Goal: Information Seeking & Learning: Learn about a topic

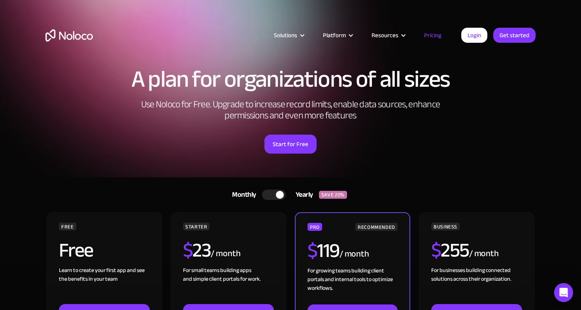
click at [406, 127] on div "A plan for organizations of all sizes Use Noloco for Free. Upgrade to increase …" at bounding box center [291, 118] width 506 height 118
click at [511, 37] on link "Get started" at bounding box center [514, 35] width 42 height 15
click at [476, 36] on link "Login" at bounding box center [474, 35] width 26 height 15
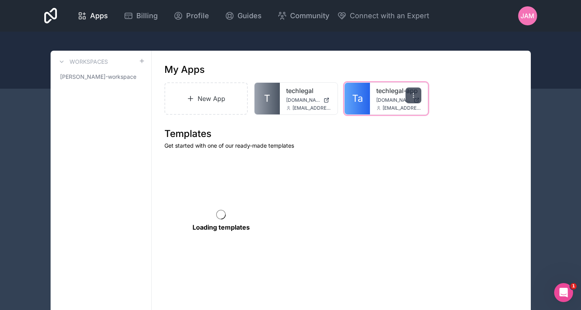
click at [415, 96] on icon at bounding box center [413, 95] width 6 height 6
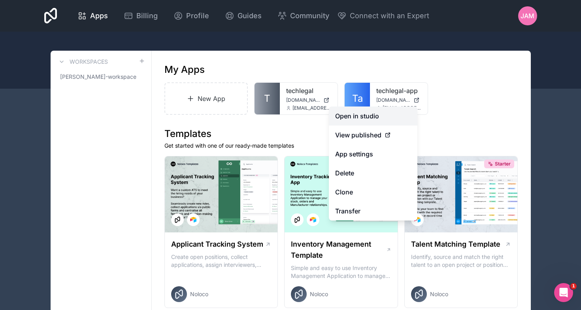
click at [365, 115] on link "Open in studio" at bounding box center [373, 115] width 89 height 19
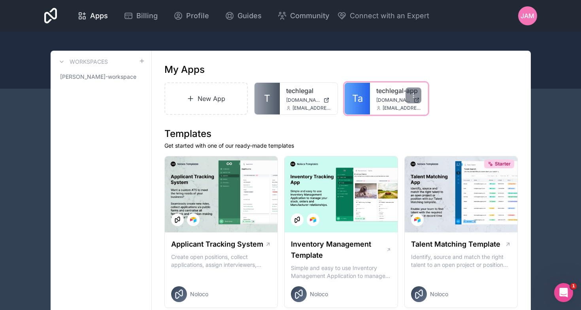
click at [376, 96] on div "techlegal-app [DOMAIN_NAME] [EMAIL_ADDRESS][DOMAIN_NAME]" at bounding box center [399, 99] width 58 height 32
click at [401, 98] on span "[DOMAIN_NAME]" at bounding box center [393, 100] width 34 height 6
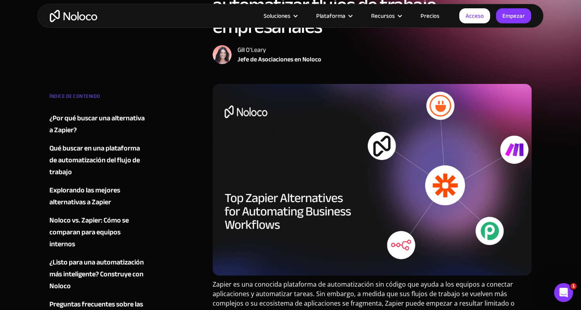
scroll to position [73, 0]
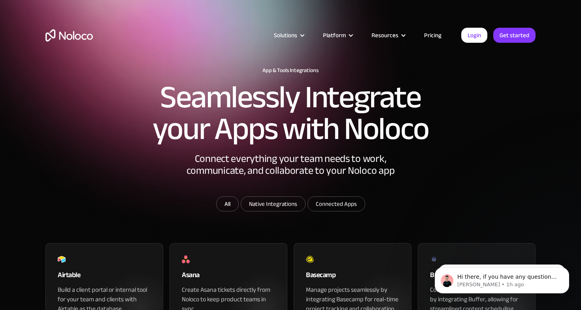
click at [436, 34] on link "Pricing" at bounding box center [432, 35] width 37 height 10
click at [433, 37] on link "Pricing" at bounding box center [432, 35] width 37 height 10
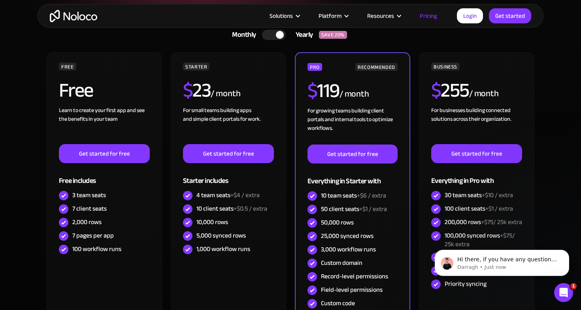
click at [270, 34] on div at bounding box center [274, 35] width 24 height 10
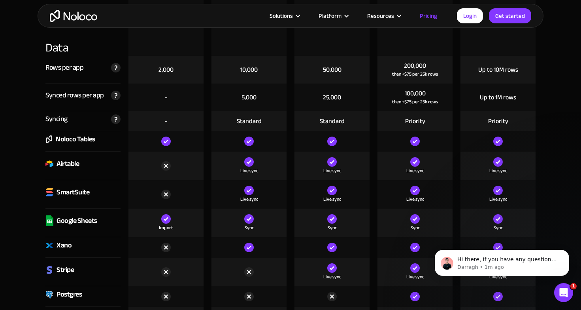
scroll to position [999, 0]
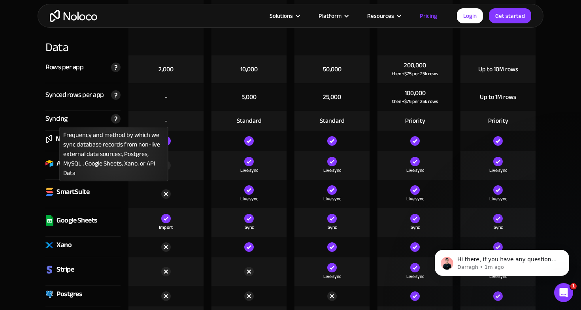
click at [114, 158] on div "Frequency and method by which we sync database records from non-live external d…" at bounding box center [114, 154] width 109 height 55
click at [115, 120] on img at bounding box center [115, 118] width 9 height 9
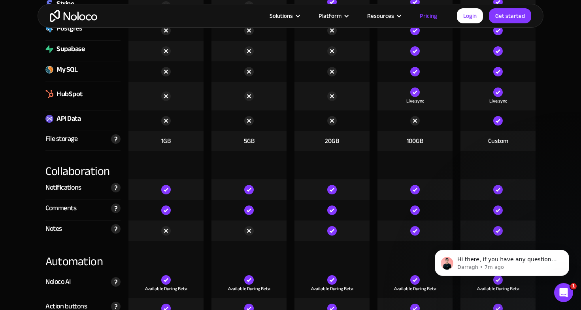
scroll to position [1246, 0]
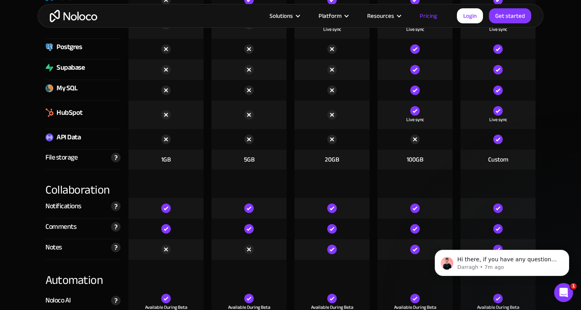
click at [65, 138] on div "API Data" at bounding box center [69, 137] width 24 height 12
click at [48, 136] on img at bounding box center [49, 137] width 8 height 8
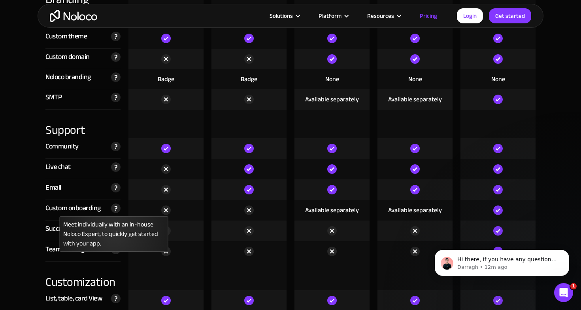
scroll to position [1775, 0]
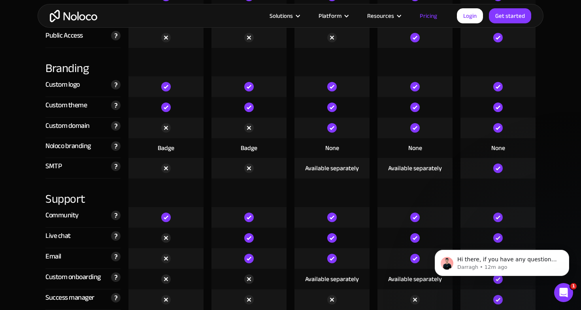
click at [326, 172] on div "Available separately" at bounding box center [332, 168] width 54 height 9
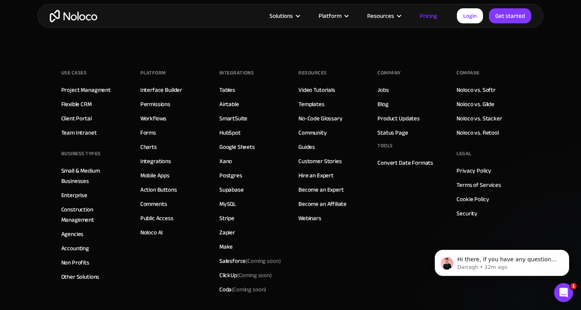
scroll to position [3892, 0]
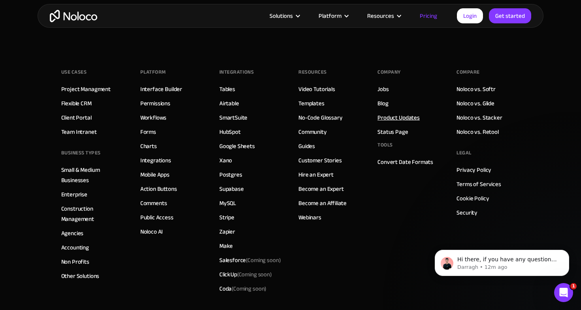
click at [396, 114] on link "Product Updates" at bounding box center [399, 117] width 42 height 10
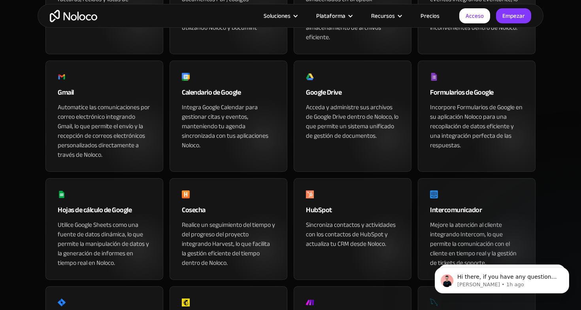
click at [30, 121] on section "Integraciones de aplicaciones y herramientas Integre perfectamente sus aplicaci…" at bounding box center [290, 220] width 581 height 1383
click at [348, 116] on font "Acceda y administre sus archivos de Google Drive dentro de Noloco, lo que permi…" at bounding box center [352, 121] width 93 height 40
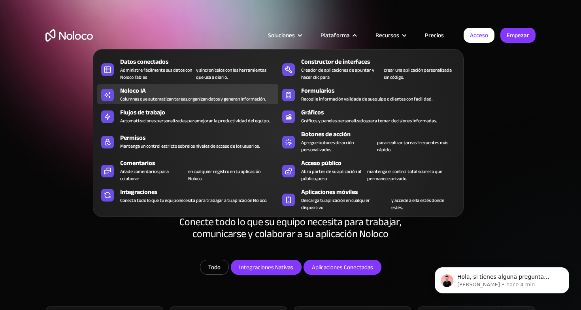
click at [250, 94] on div "Noloco IA" at bounding box center [201, 90] width 162 height 9
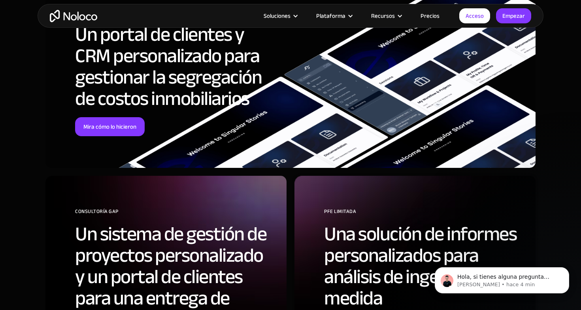
scroll to position [2274, 0]
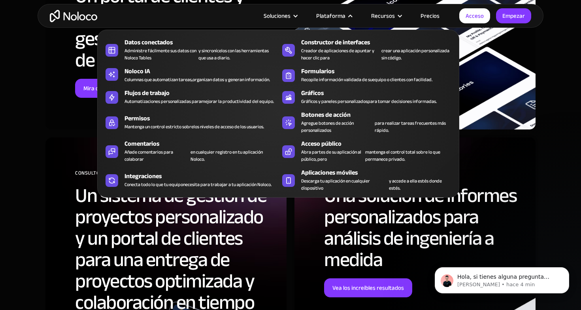
click at [340, 16] on font "Plataforma" at bounding box center [330, 15] width 29 height 11
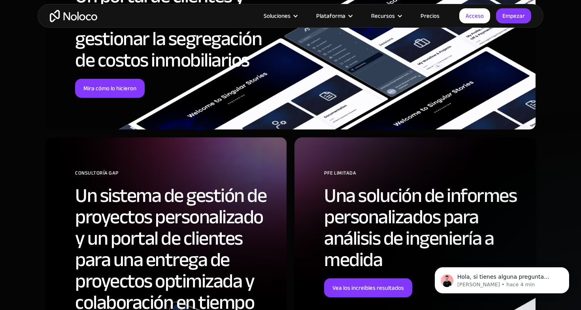
click at [340, 16] on font "Plataforma" at bounding box center [330, 15] width 29 height 11
click at [437, 13] on font "Precios" at bounding box center [430, 15] width 19 height 11
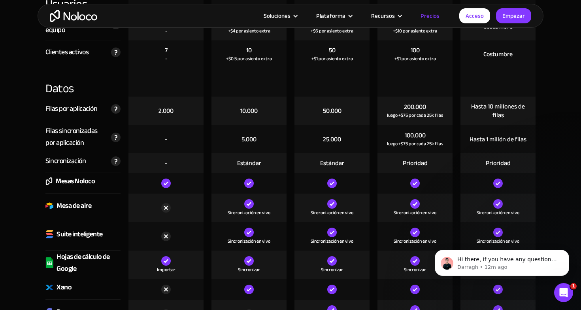
click at [244, 109] on font "10.000" at bounding box center [248, 111] width 17 height 12
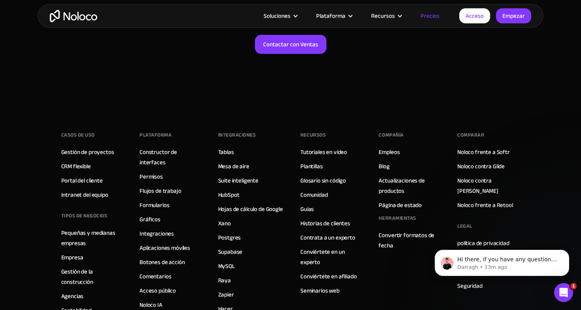
scroll to position [4177, 0]
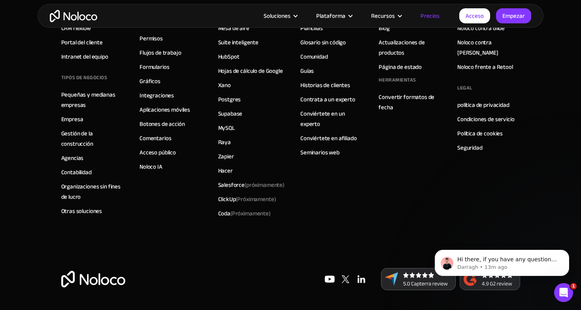
click at [364, 212] on div "Casos de uso Gestión de proyectos CRM flexible Portal del cliente Intranet del …" at bounding box center [290, 117] width 459 height 301
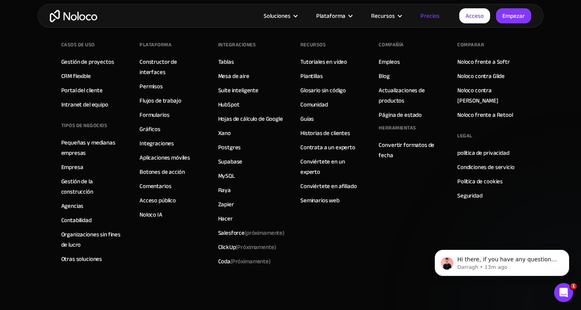
scroll to position [4110, 0]
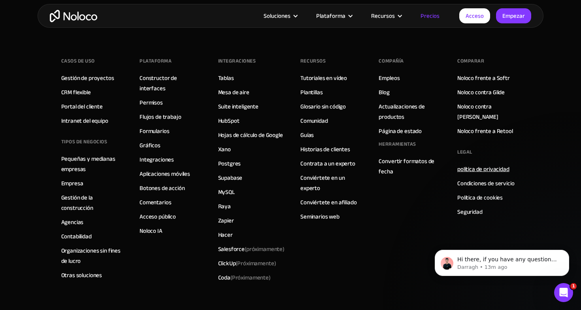
click at [470, 163] on font "política de privacidad" at bounding box center [484, 168] width 52 height 11
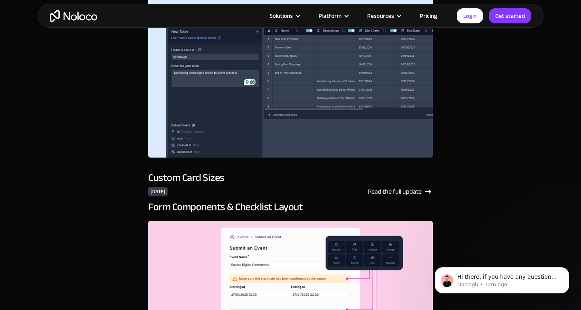
scroll to position [608, 0]
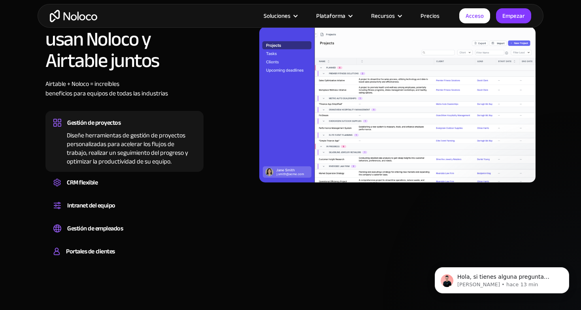
scroll to position [616, 0]
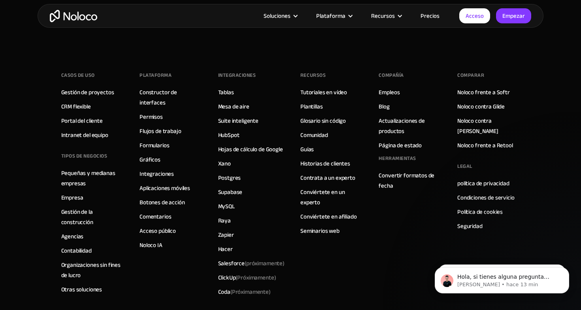
scroll to position [1633, 0]
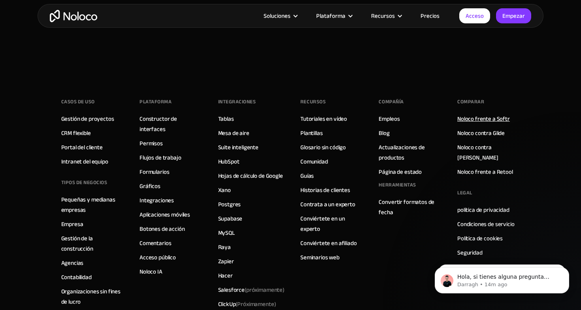
click at [469, 113] on font "Noloco frente a Softr" at bounding box center [484, 118] width 53 height 11
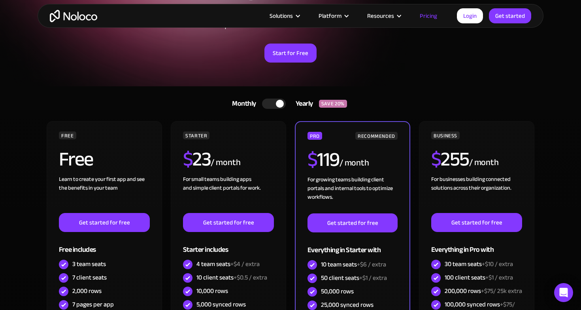
scroll to position [93, 0]
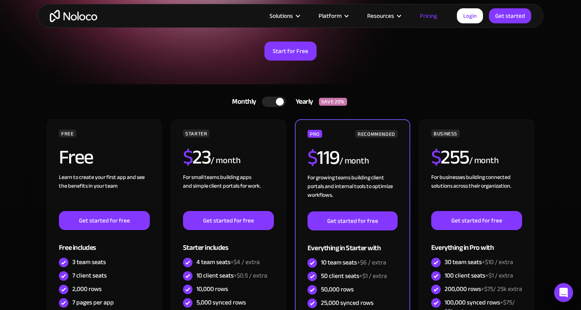
click at [270, 103] on div at bounding box center [274, 101] width 24 height 10
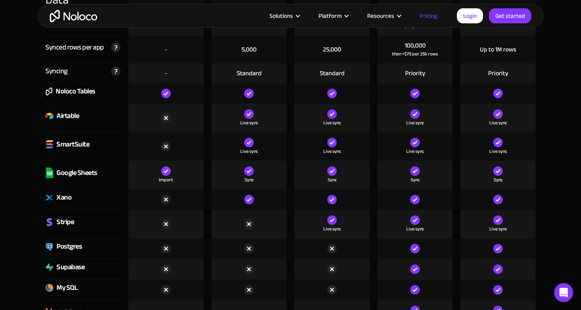
scroll to position [1047, 0]
